Goal: Navigation & Orientation: Go to known website

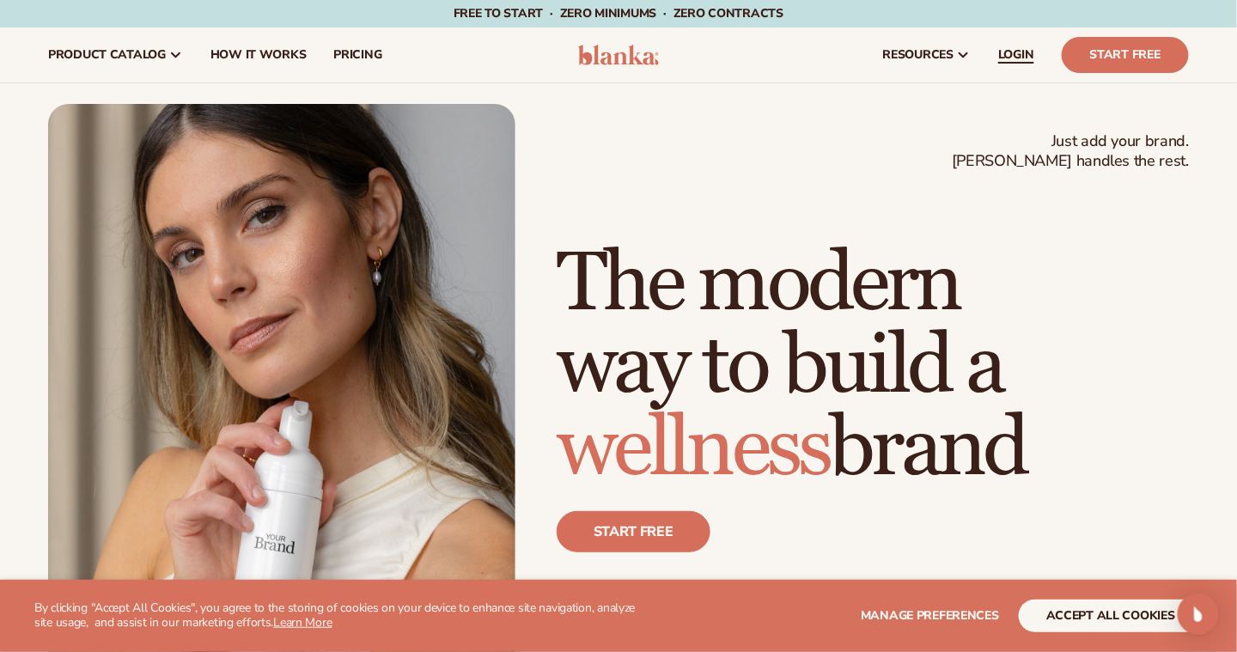
click at [1008, 55] on span "LOGIN" at bounding box center [1016, 55] width 36 height 14
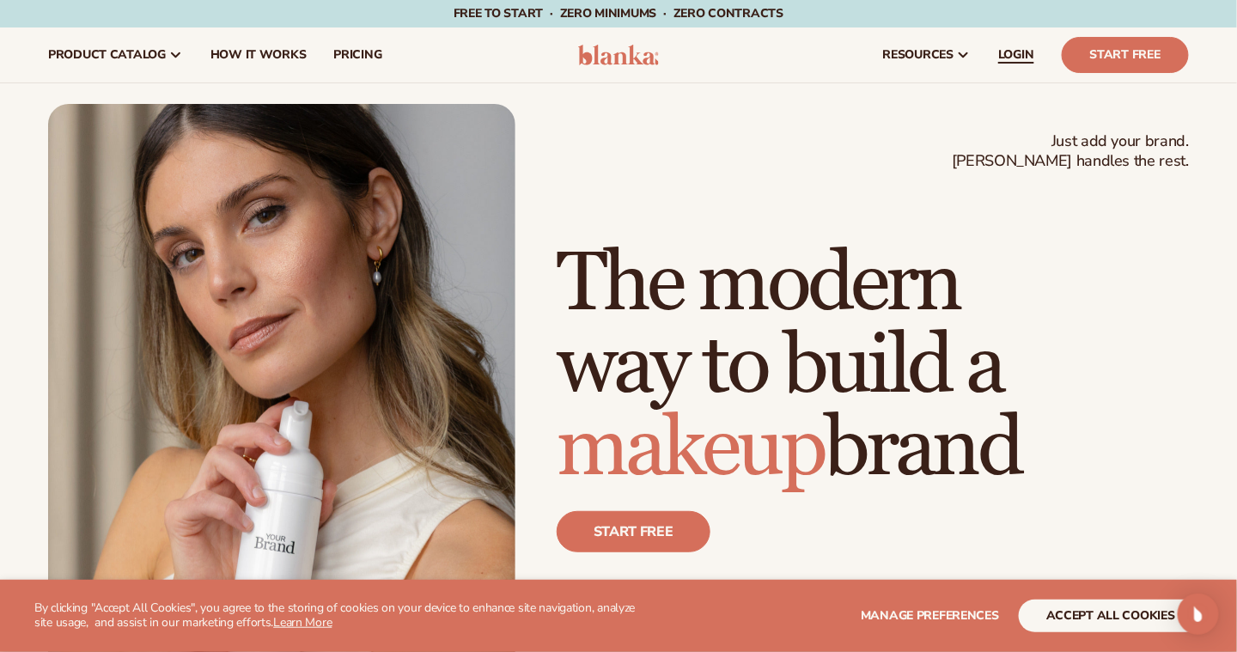
click at [1017, 48] on span "LOGIN" at bounding box center [1016, 55] width 36 height 14
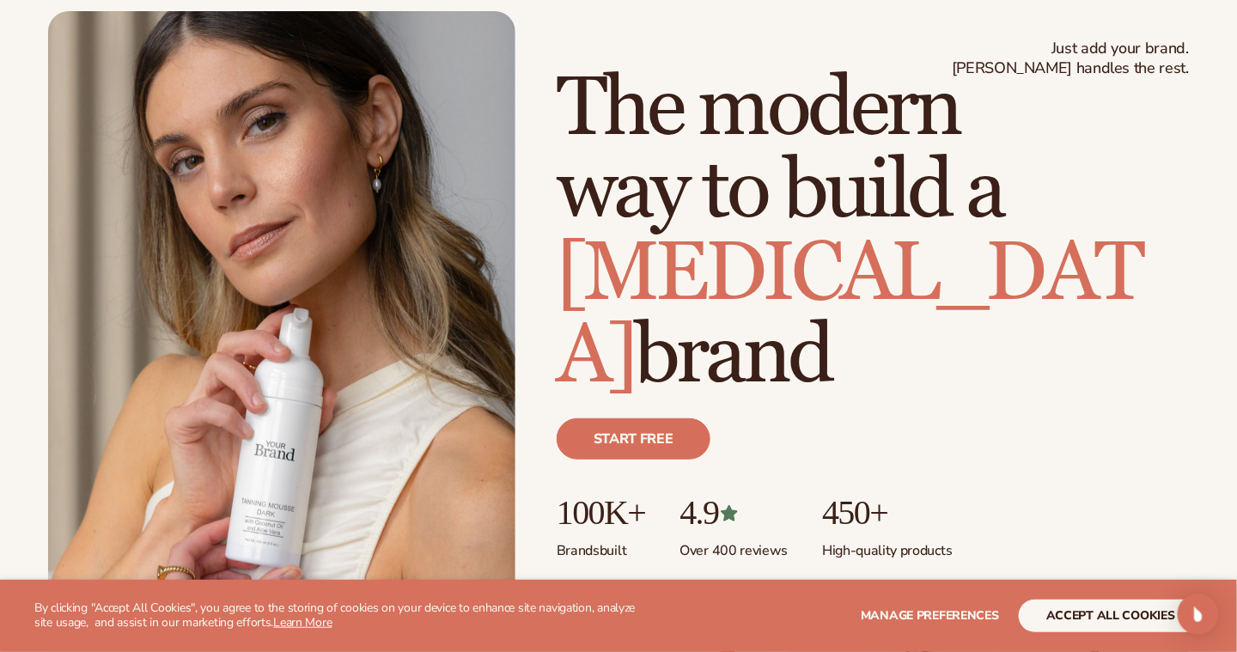
scroll to position [101, 0]
